Goal: Information Seeking & Learning: Learn about a topic

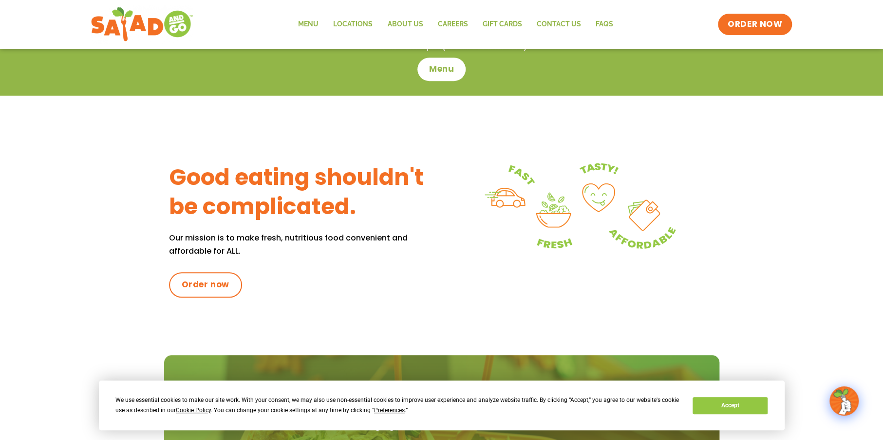
scroll to position [195, 0]
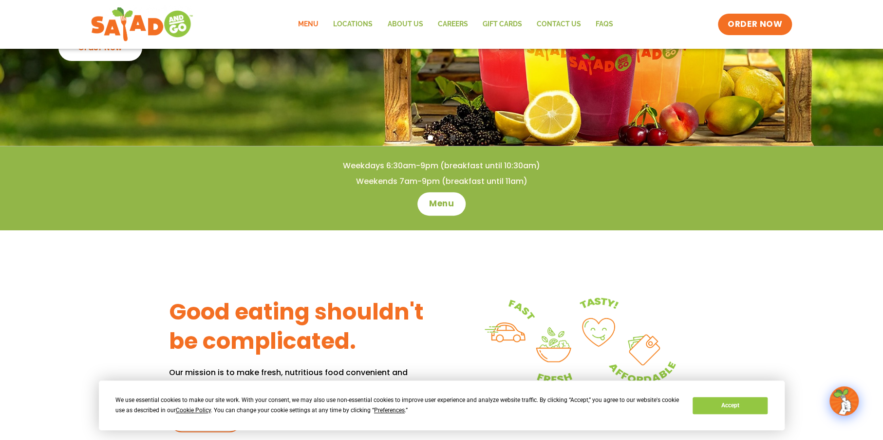
click at [314, 26] on link "Menu" at bounding box center [308, 24] width 35 height 22
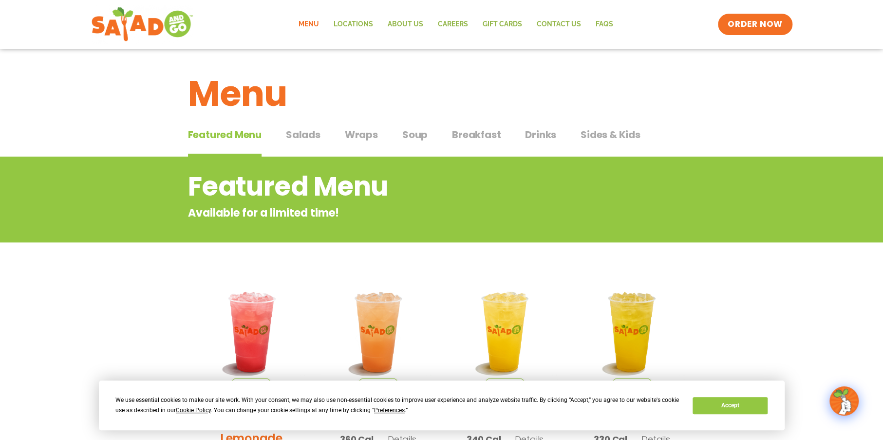
click at [304, 131] on span "Salads" at bounding box center [303, 134] width 35 height 15
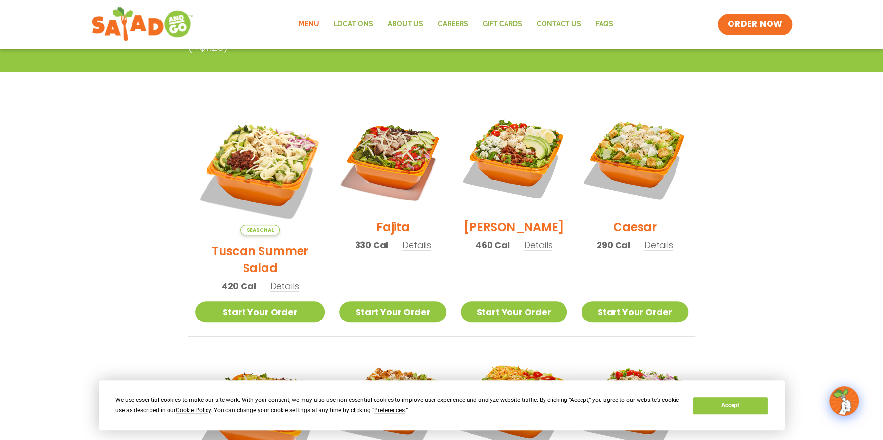
scroll to position [195, 0]
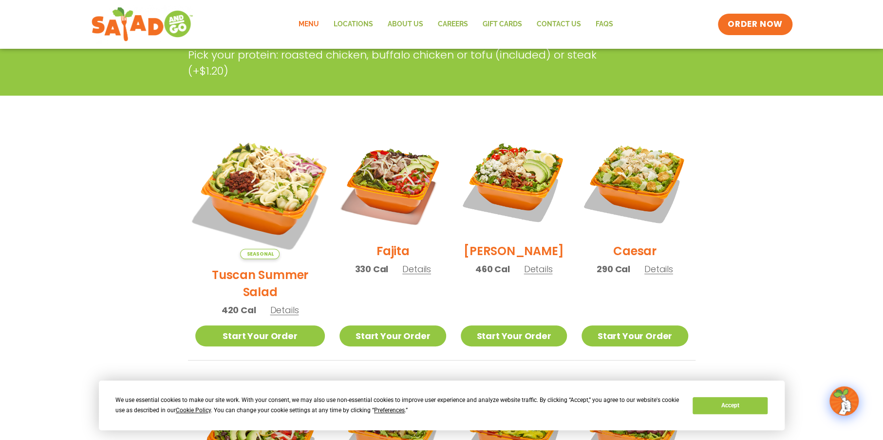
click at [265, 179] on img at bounding box center [260, 193] width 153 height 153
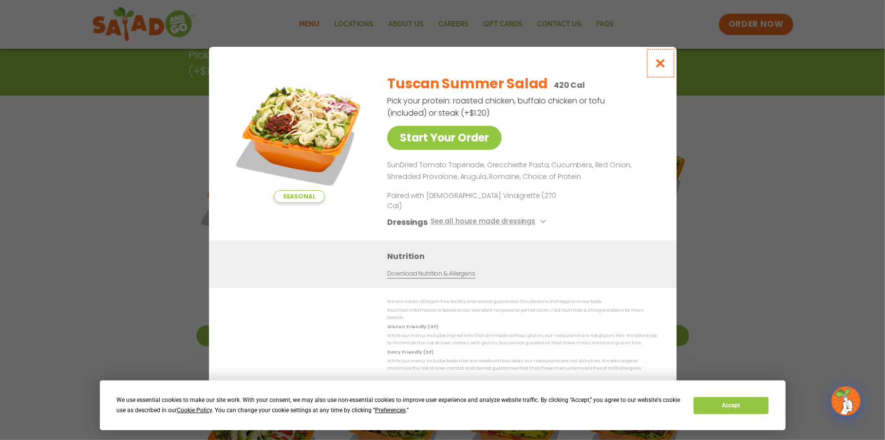
click at [662, 66] on icon "Close modal" at bounding box center [660, 63] width 12 height 10
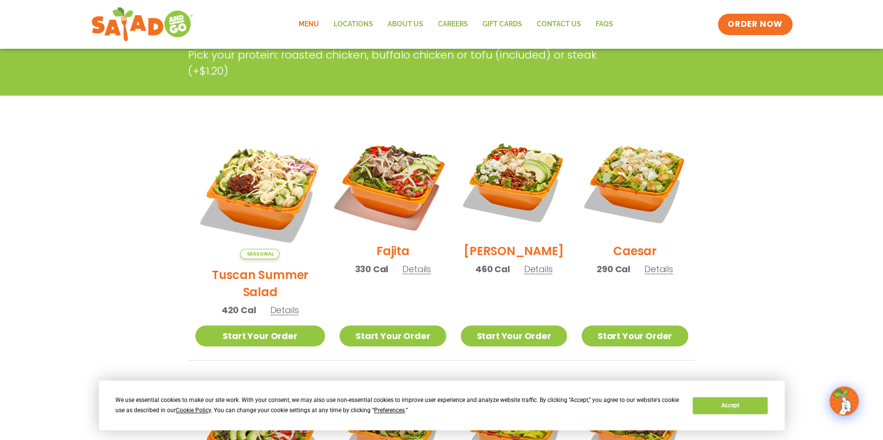
click at [392, 198] on img at bounding box center [392, 181] width 125 height 125
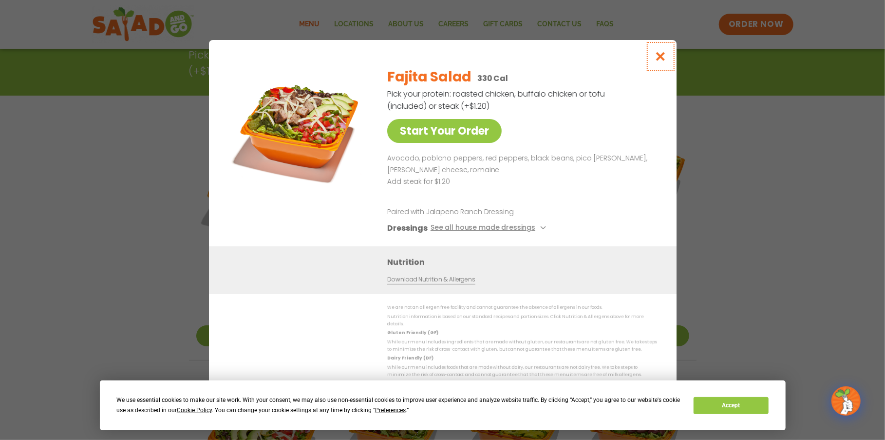
click at [659, 61] on icon "Close modal" at bounding box center [660, 56] width 12 height 10
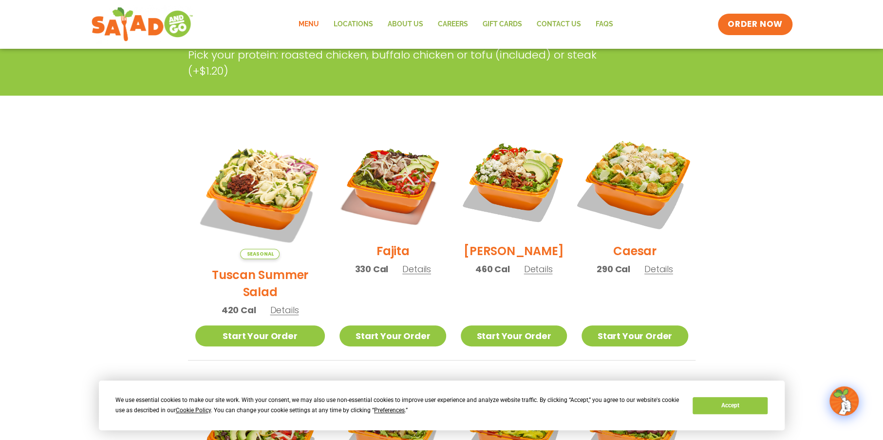
click at [642, 180] on img at bounding box center [635, 181] width 125 height 125
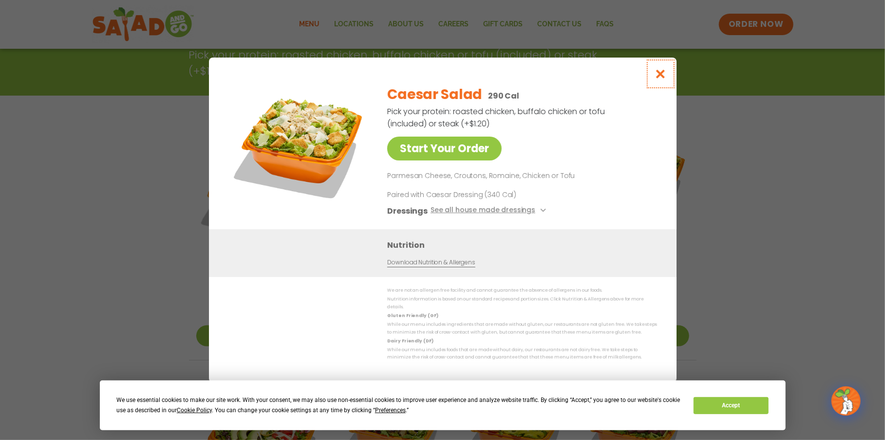
click at [658, 77] on icon "Close modal" at bounding box center [660, 74] width 12 height 10
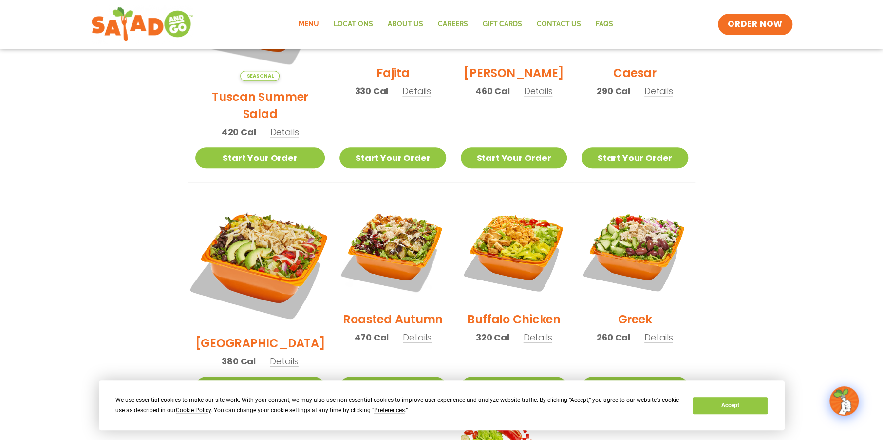
scroll to position [390, 0]
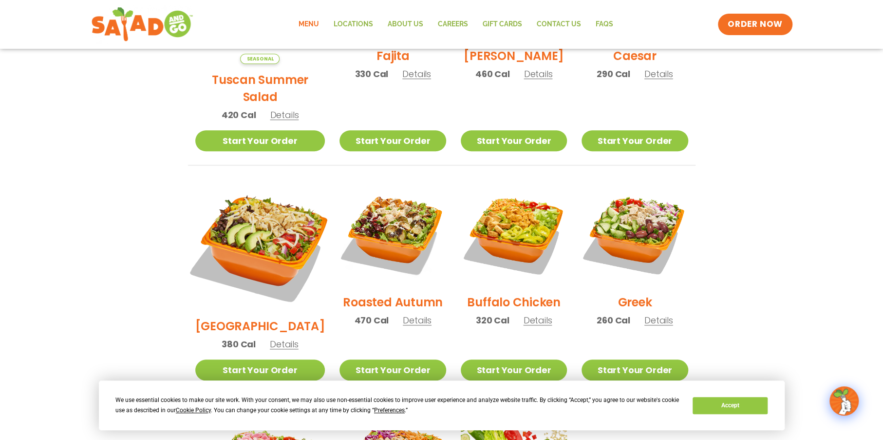
click at [252, 209] on img at bounding box center [260, 245] width 153 height 153
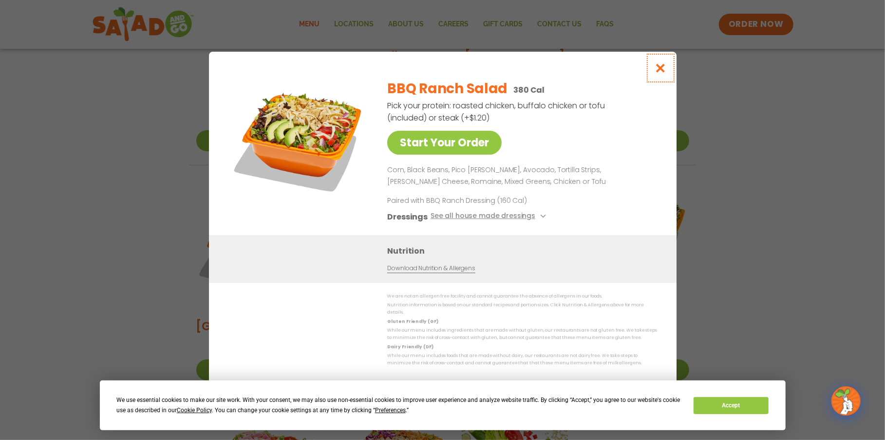
click at [656, 73] on icon "Close modal" at bounding box center [660, 68] width 12 height 10
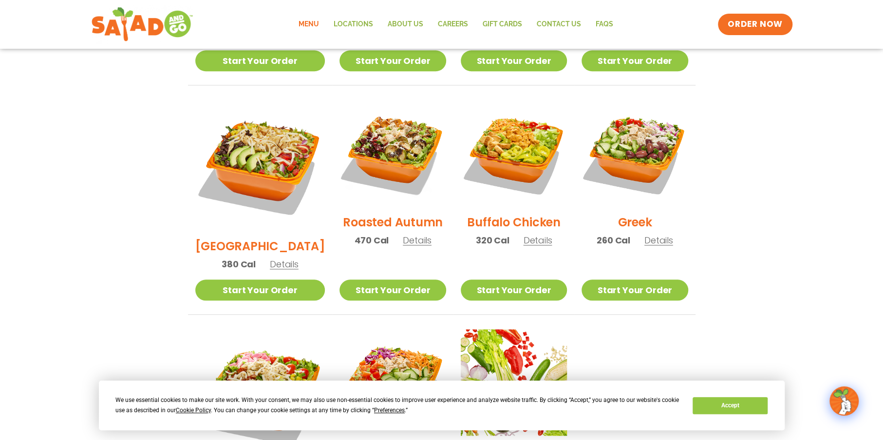
scroll to position [487, 0]
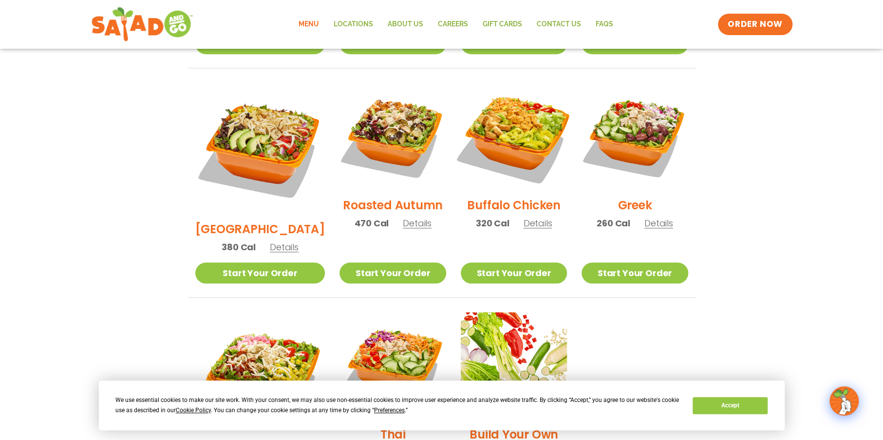
click at [523, 114] on img at bounding box center [514, 136] width 125 height 125
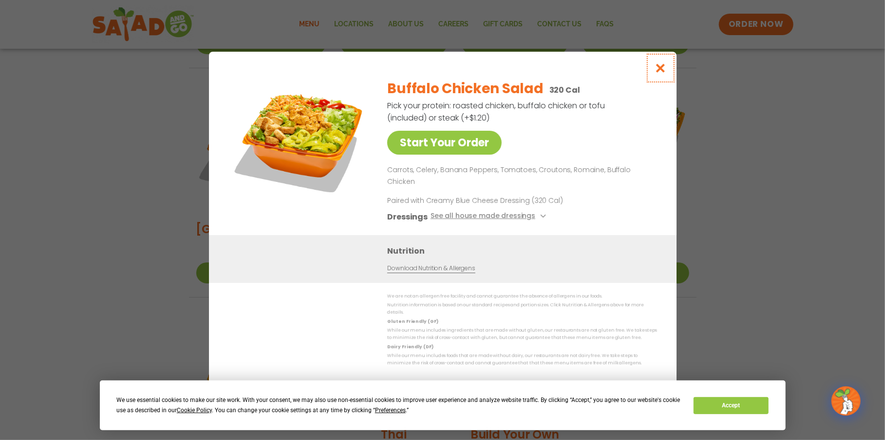
click at [658, 73] on icon "Close modal" at bounding box center [660, 68] width 12 height 10
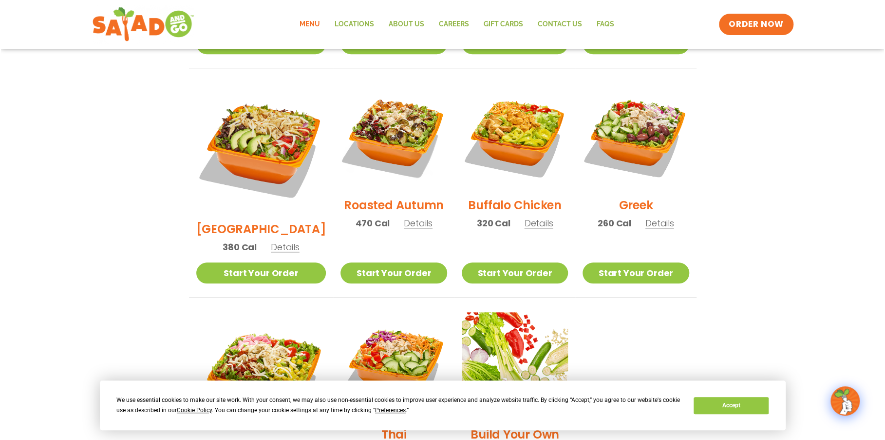
scroll to position [633, 0]
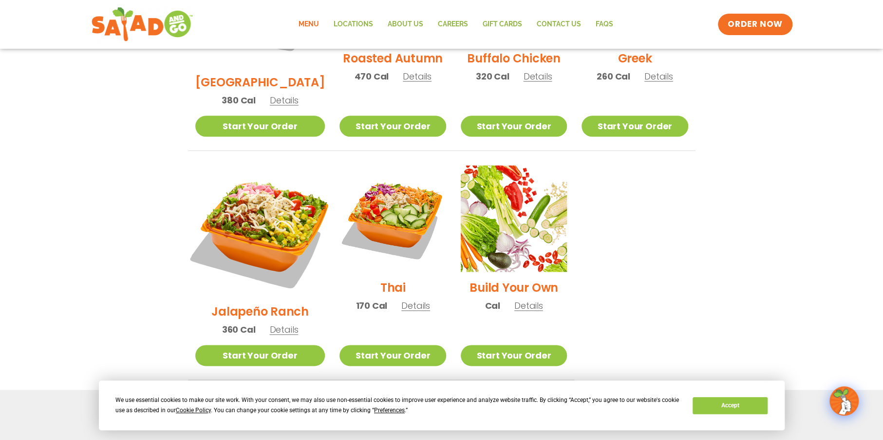
click at [259, 189] on img at bounding box center [260, 230] width 153 height 153
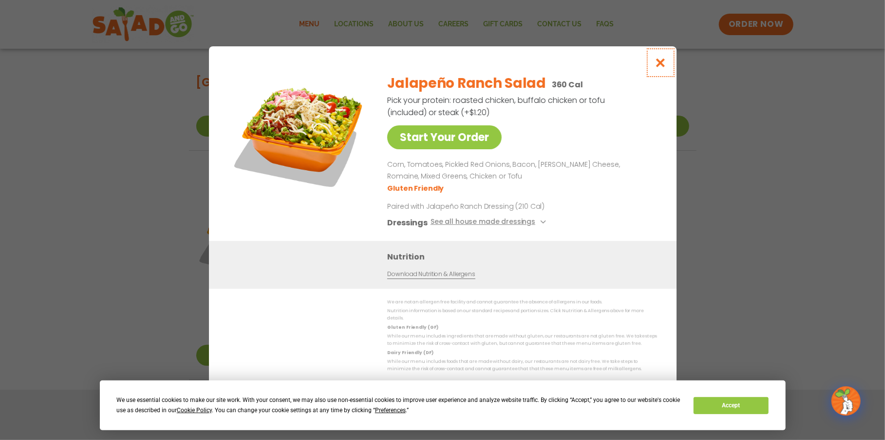
click at [664, 68] on icon "Close modal" at bounding box center [660, 62] width 12 height 10
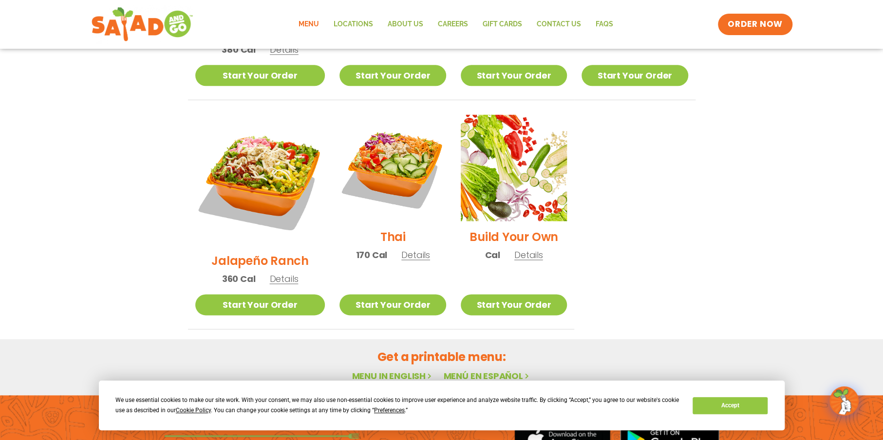
scroll to position [686, 0]
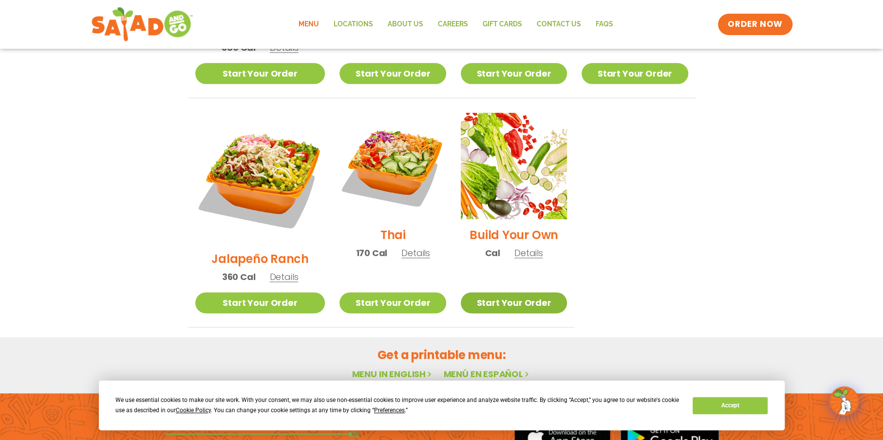
click at [514, 292] on link "Start Your Order" at bounding box center [514, 302] width 106 height 21
